Goal: Information Seeking & Learning: Learn about a topic

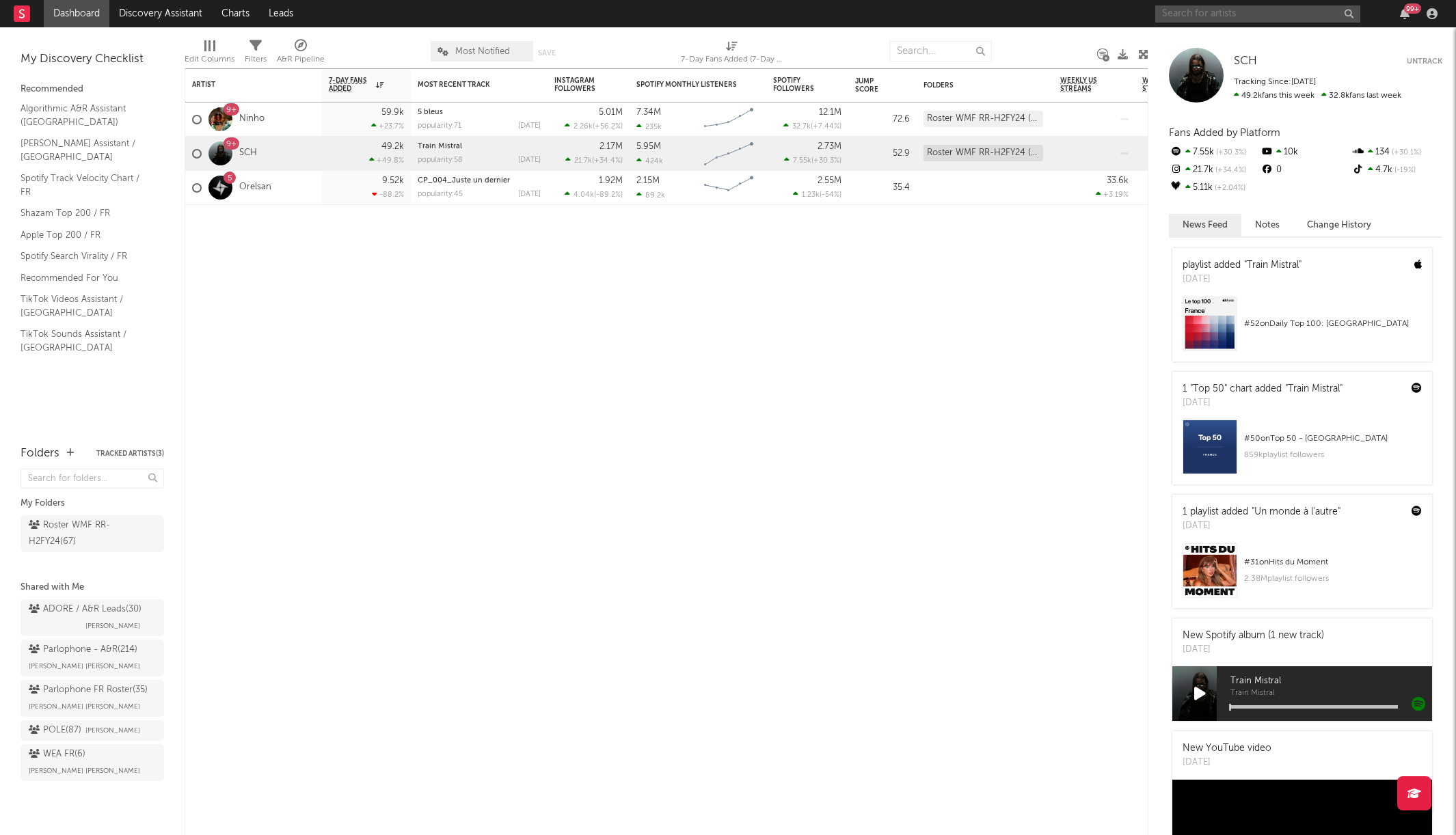
click at [1233, 17] on input "text" at bounding box center [1258, 14] width 205 height 17
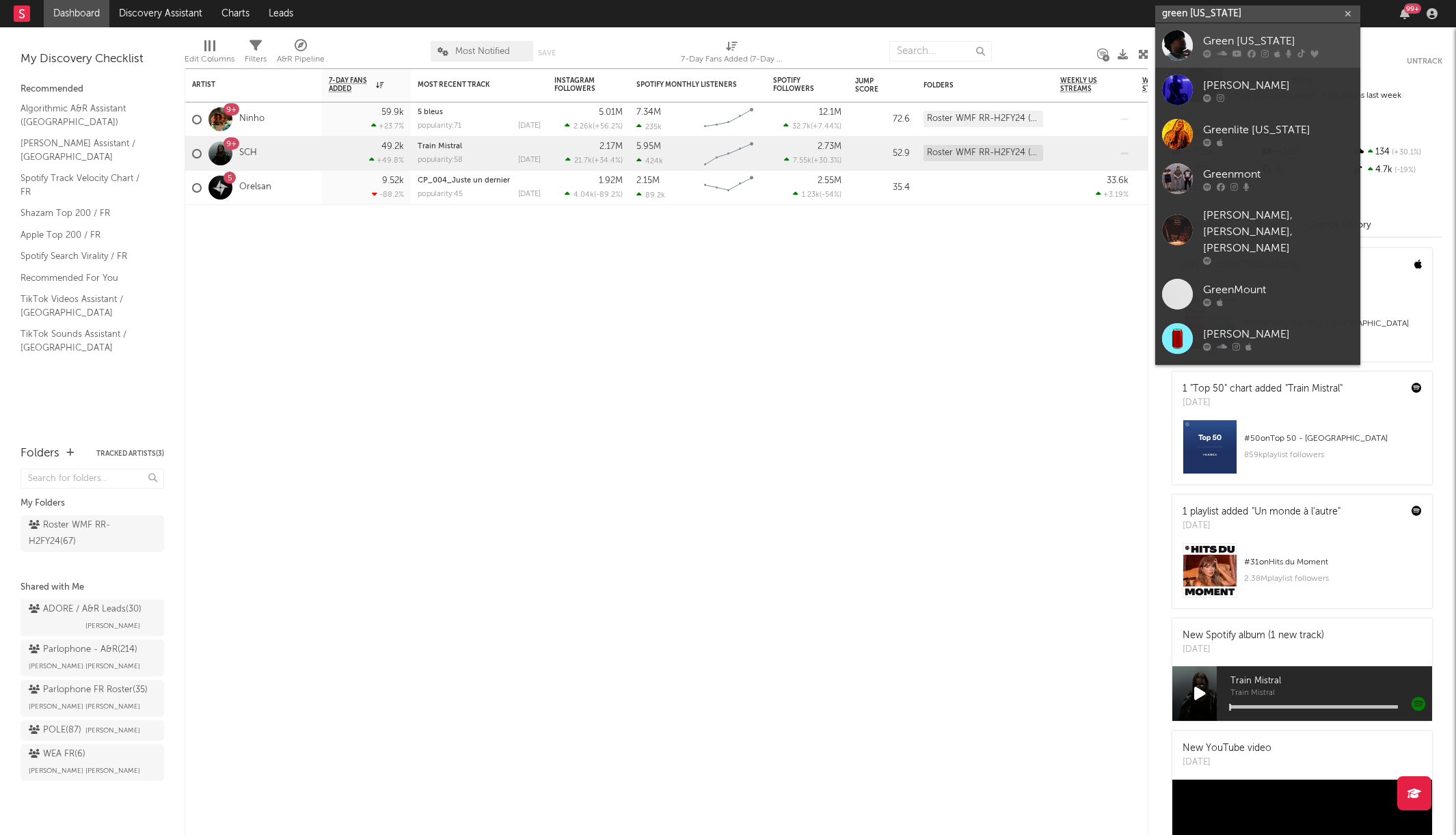
type input "green [US_STATE]"
click at [1281, 50] on div at bounding box center [1278, 53] width 151 height 8
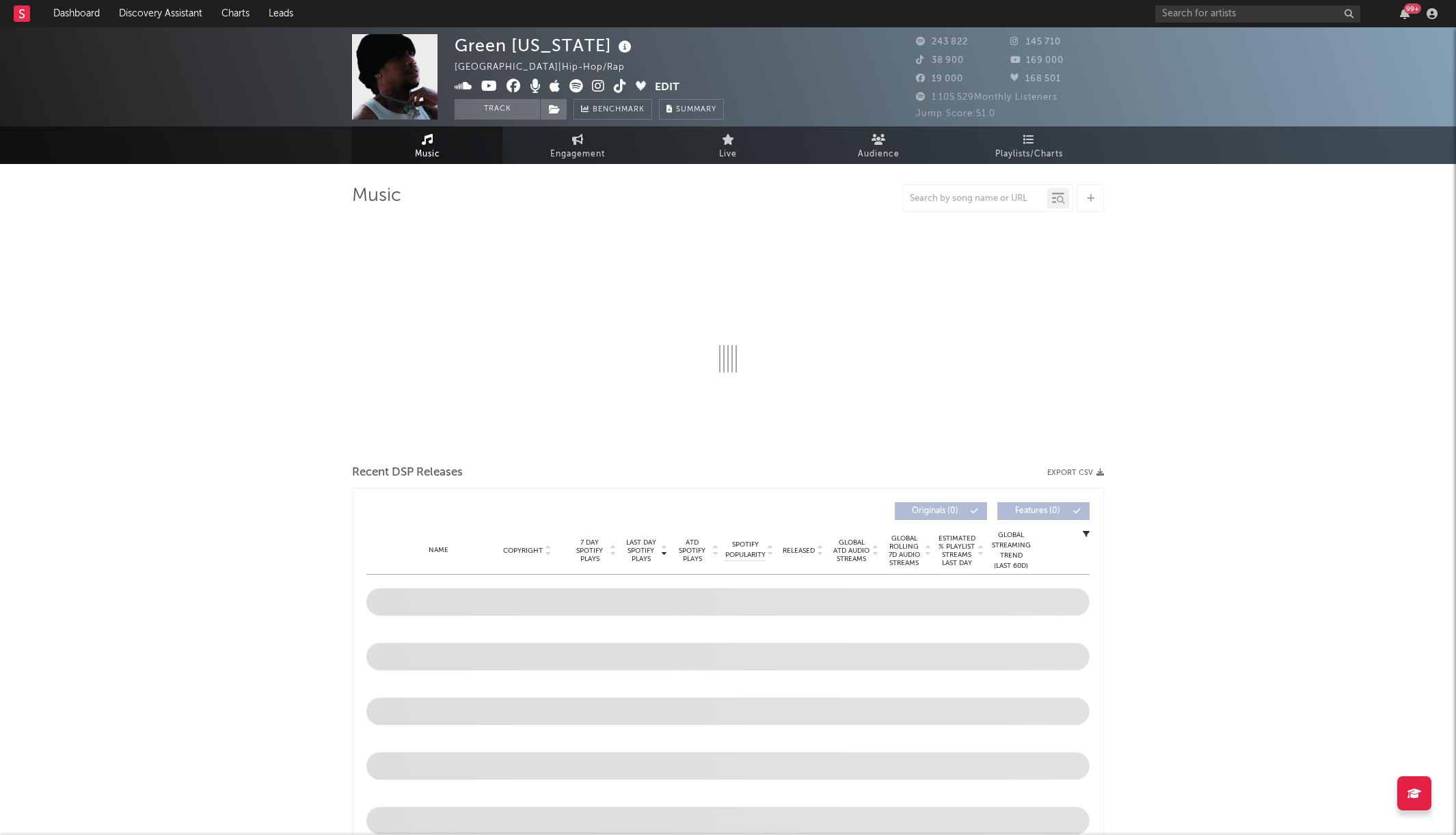
select select "6m"
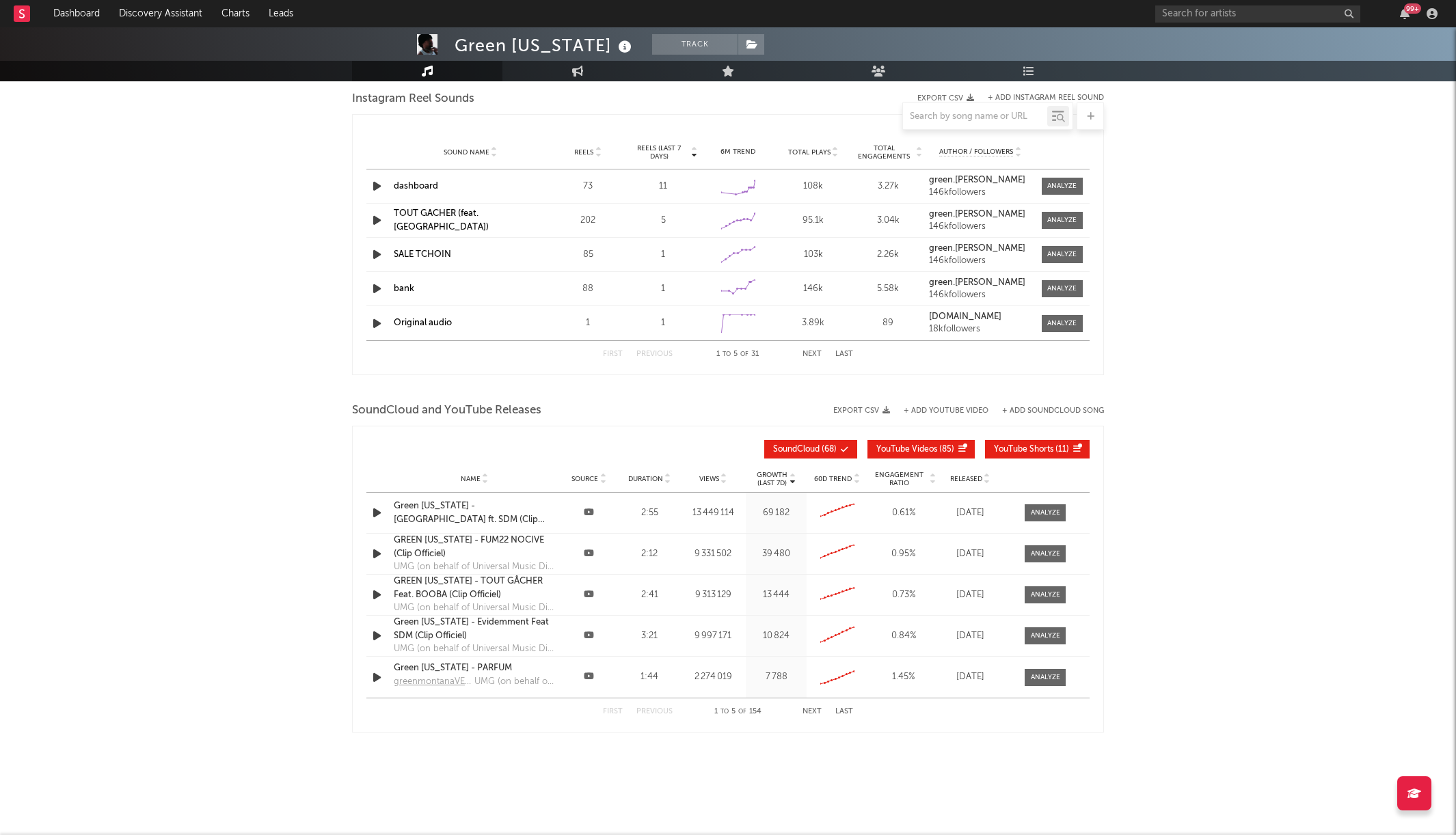
scroll to position [1255, 0]
